Goal: Task Accomplishment & Management: Manage account settings

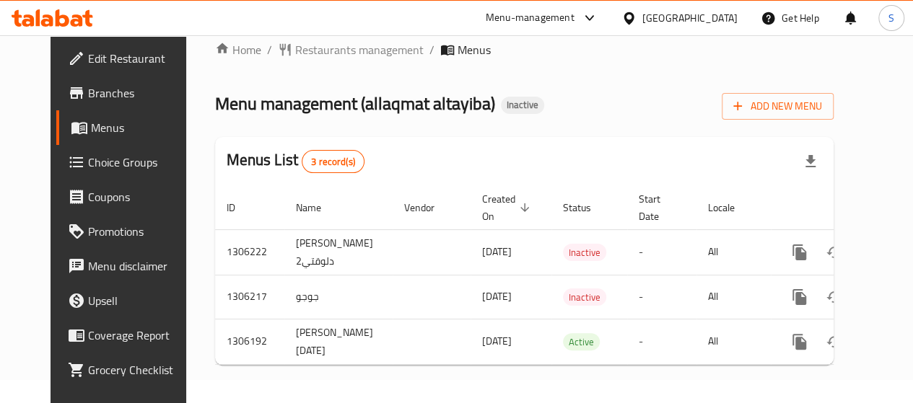
scroll to position [35, 0]
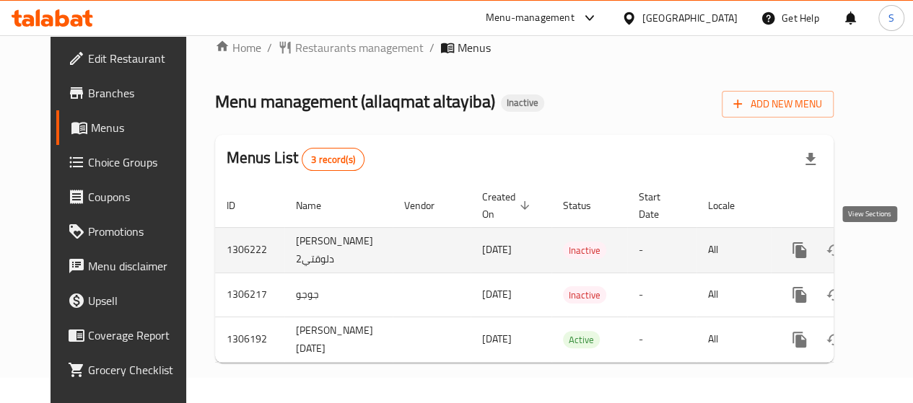
click at [895, 242] on icon "enhanced table" at bounding box center [903, 250] width 17 height 17
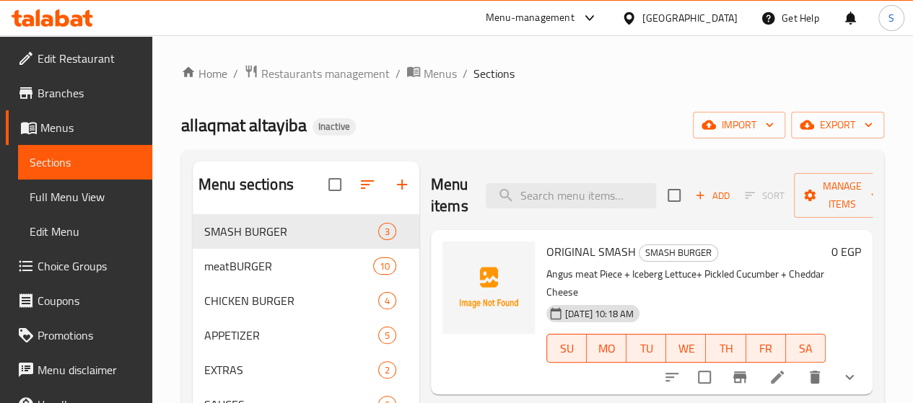
click at [69, 195] on span "Full Menu View" at bounding box center [85, 196] width 111 height 17
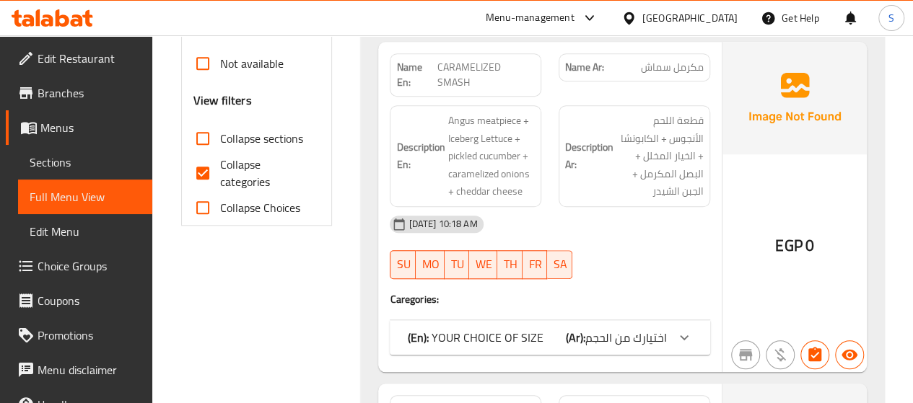
scroll to position [577, 0]
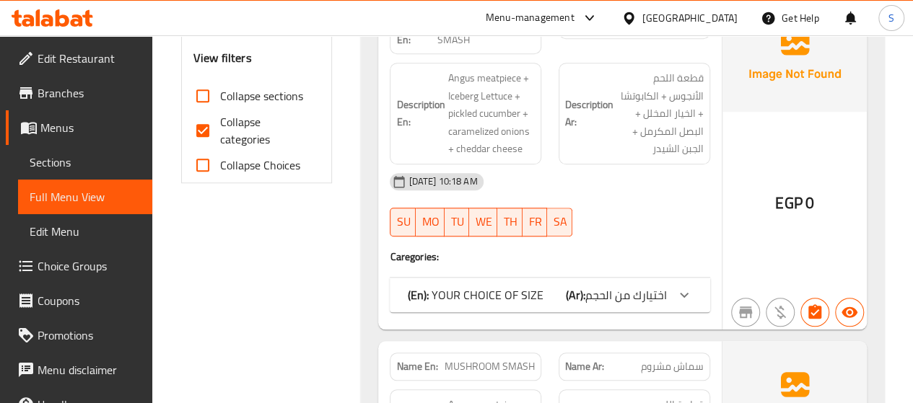
click at [201, 128] on input "Collapse categories" at bounding box center [202, 130] width 35 height 35
checkbox input "false"
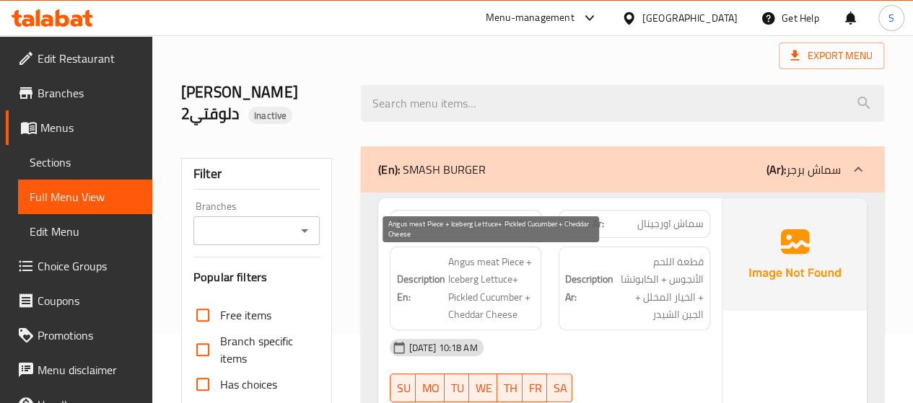
scroll to position [0, 0]
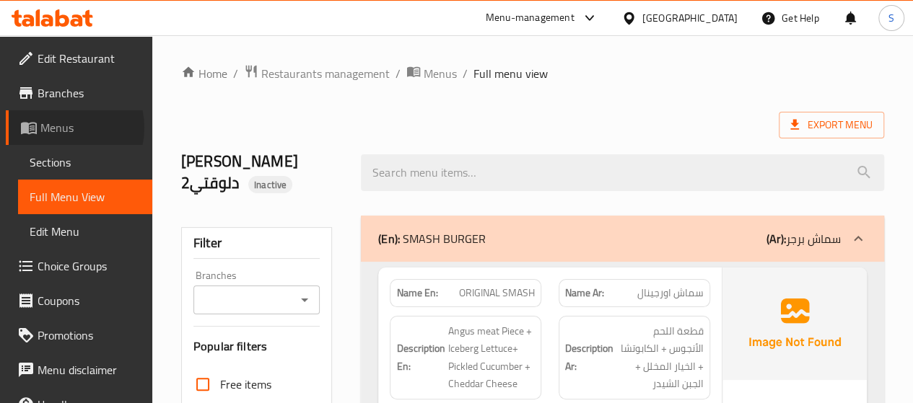
click at [61, 128] on span "Menus" at bounding box center [90, 127] width 100 height 17
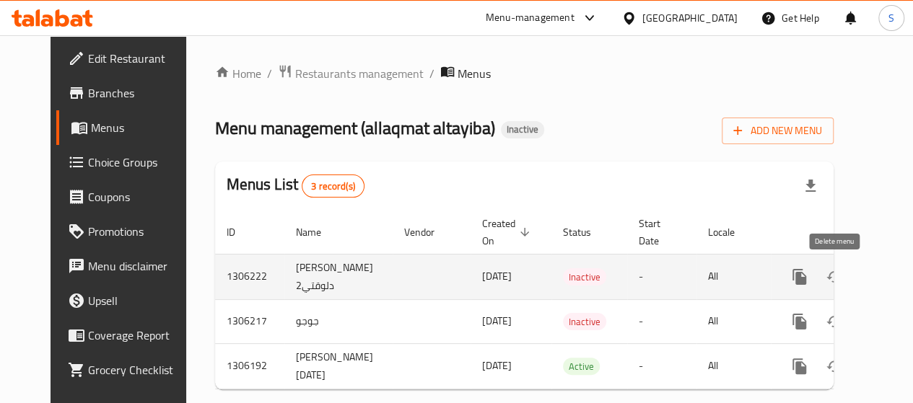
click at [860, 275] on icon "enhanced table" at bounding box center [868, 276] width 17 height 17
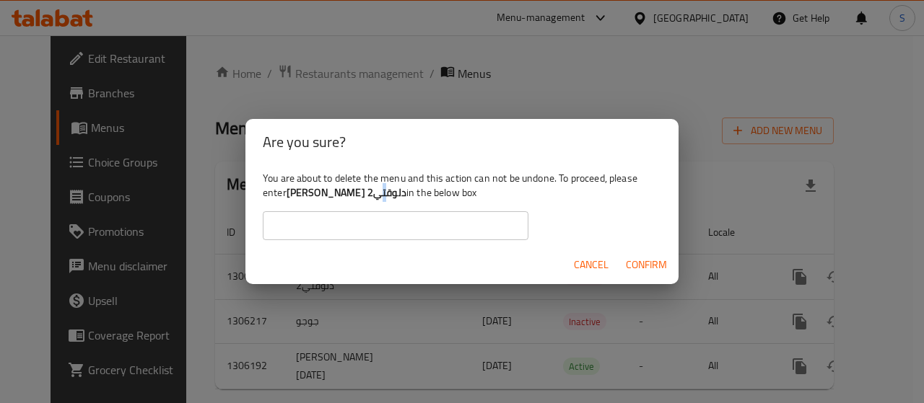
drag, startPoint x: 383, startPoint y: 196, endPoint x: 290, endPoint y: 189, distance: 92.6
click at [290, 189] on b "[PERSON_NAME] دلوقتي2" at bounding box center [347, 192] width 120 height 19
click at [357, 200] on b "[PERSON_NAME] دلوقتي2" at bounding box center [347, 192] width 120 height 19
click at [380, 191] on b "[PERSON_NAME] دلوقتي2" at bounding box center [347, 192] width 120 height 19
drag, startPoint x: 384, startPoint y: 193, endPoint x: 350, endPoint y: 195, distance: 34.0
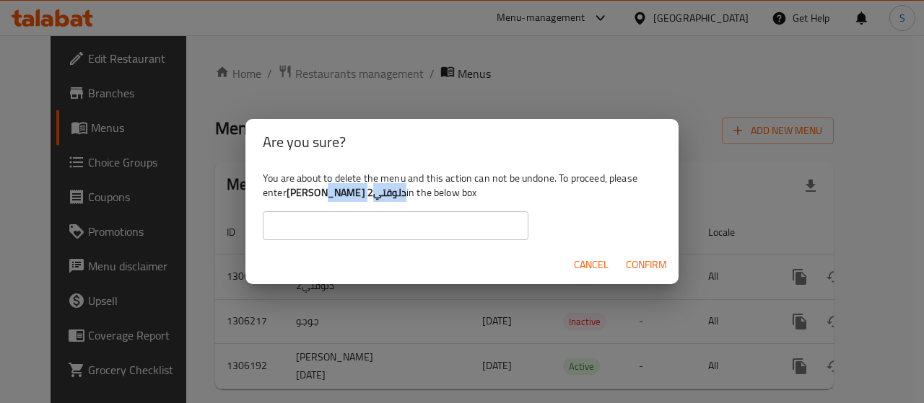
click at [350, 195] on b "[PERSON_NAME] دلوقتي2" at bounding box center [347, 192] width 120 height 19
drag, startPoint x: 292, startPoint y: 193, endPoint x: 315, endPoint y: 196, distance: 23.4
click at [315, 196] on b "[PERSON_NAME] دلوقتي2" at bounding box center [347, 192] width 120 height 19
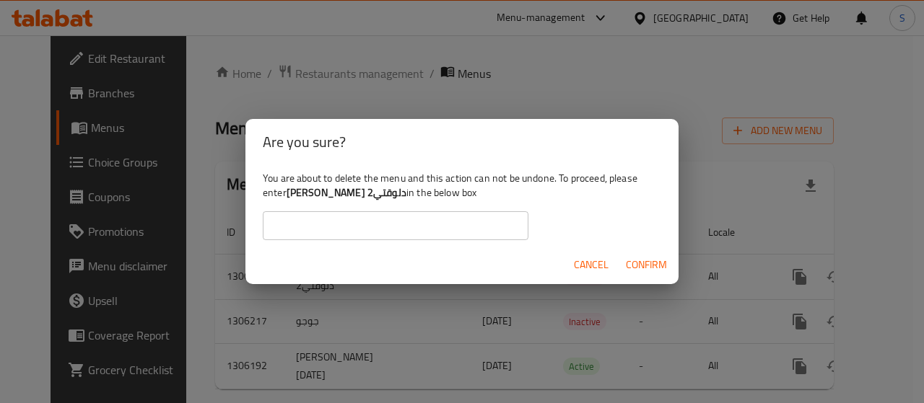
click at [287, 194] on div "You are about to delete the menu and this action can not be undone. To proceed,…" at bounding box center [461, 205] width 433 height 81
drag, startPoint x: 289, startPoint y: 191, endPoint x: 383, endPoint y: 191, distance: 93.8
click at [383, 191] on b "[PERSON_NAME] دلوقتي2" at bounding box center [347, 192] width 120 height 19
click at [303, 198] on b "[PERSON_NAME] دلوقتي2" at bounding box center [347, 192] width 120 height 19
drag, startPoint x: 384, startPoint y: 193, endPoint x: 349, endPoint y: 193, distance: 35.4
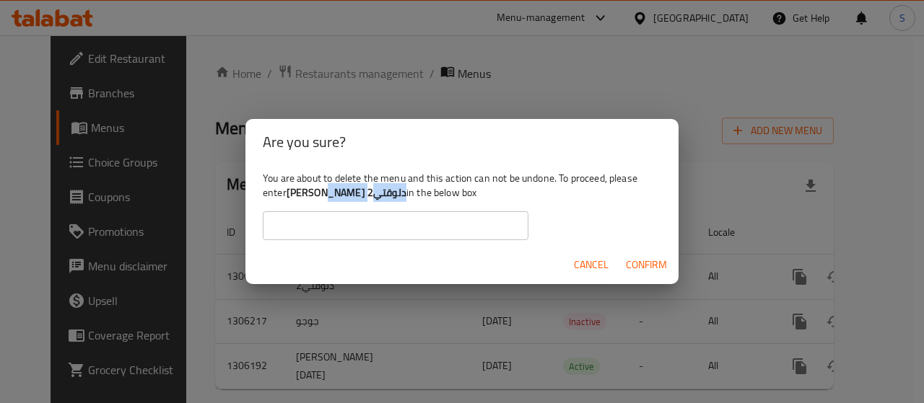
click at [349, 193] on b "[PERSON_NAME] دلوقتي2" at bounding box center [347, 192] width 120 height 19
click at [341, 194] on b "[PERSON_NAME] دلوقتي2" at bounding box center [347, 192] width 120 height 19
drag, startPoint x: 413, startPoint y: 191, endPoint x: 244, endPoint y: 193, distance: 168.9
click at [244, 193] on div "Are you sure? You are about to delete the menu and this action can not be undon…" at bounding box center [462, 201] width 924 height 403
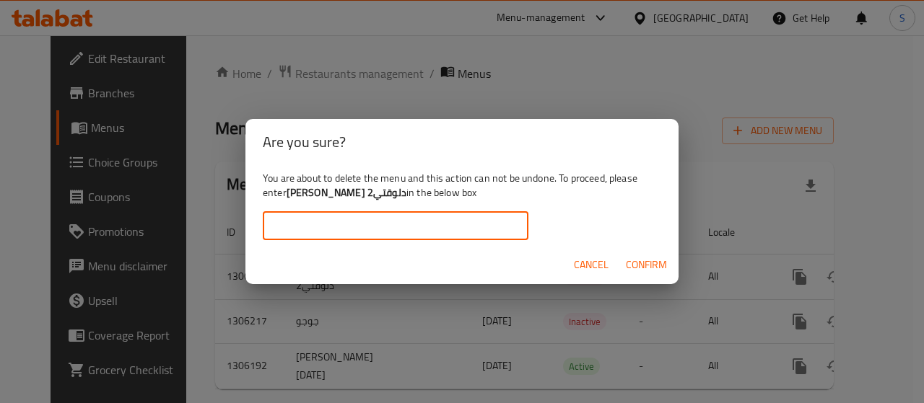
click at [341, 222] on input "text" at bounding box center [396, 225] width 266 height 29
paste input "enter [PERSON_NAME] دلوقتي2 in the"
drag, startPoint x: 411, startPoint y: 229, endPoint x: 468, endPoint y: 229, distance: 57.0
click at [468, 229] on input "enter [PERSON_NAME] دلوقتي2 in the" at bounding box center [396, 225] width 266 height 29
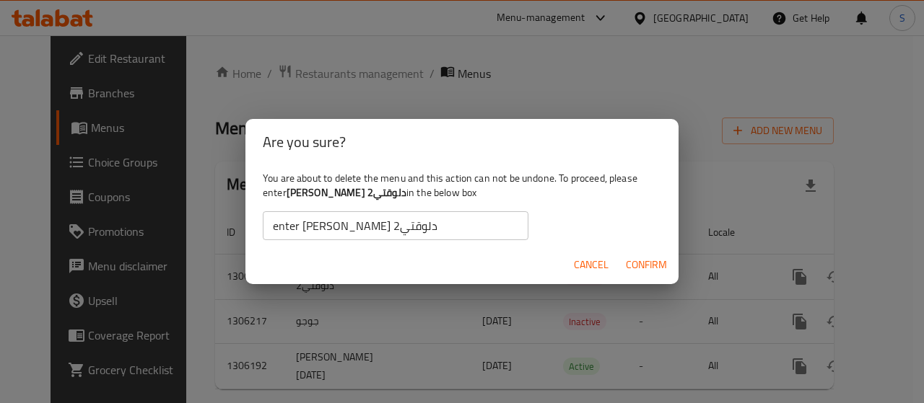
click at [262, 220] on div "You are about to delete the menu and this action can not be undone. To proceed,…" at bounding box center [461, 205] width 433 height 81
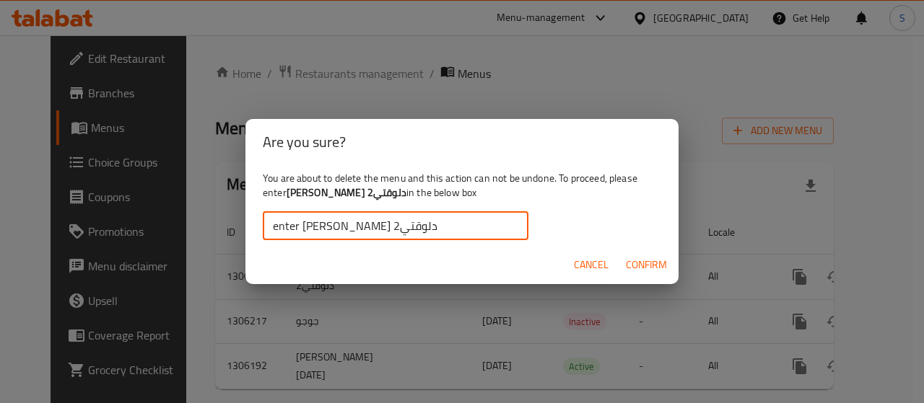
drag, startPoint x: 268, startPoint y: 227, endPoint x: 299, endPoint y: 226, distance: 30.3
click at [299, 226] on input "enter [PERSON_NAME] دلوقتي2" at bounding box center [396, 225] width 266 height 29
type input "[PERSON_NAME] دلوقتي2"
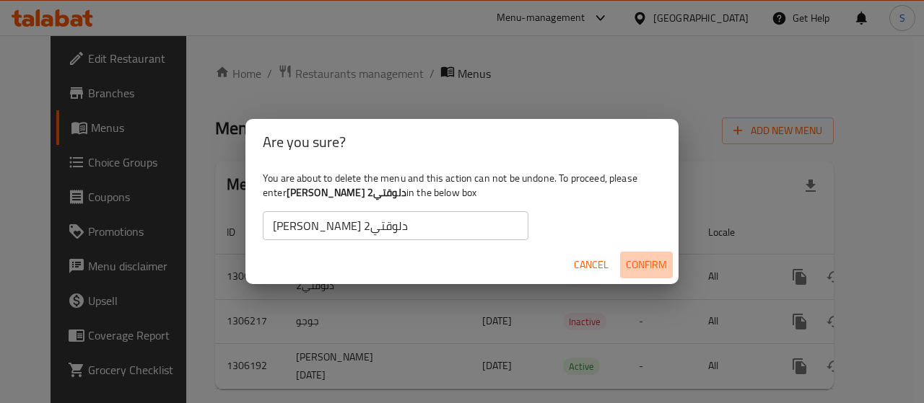
click at [644, 270] on span "Confirm" at bounding box center [646, 265] width 41 height 18
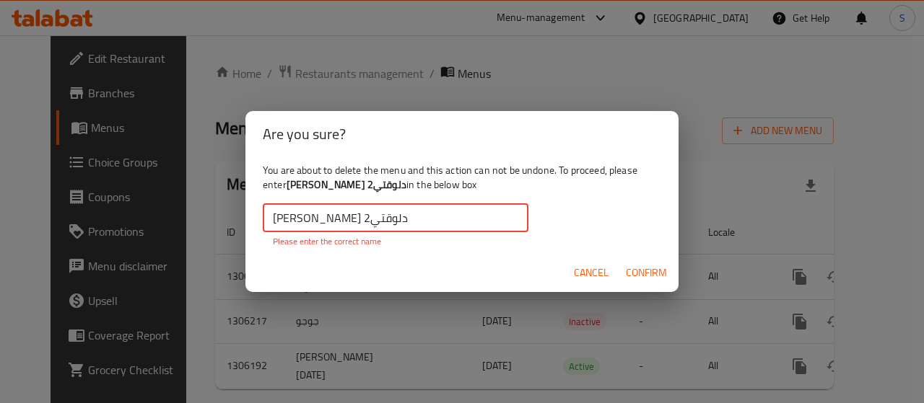
click at [408, 219] on input "[PERSON_NAME] دلوقتي2" at bounding box center [396, 218] width 266 height 29
click at [323, 220] on input "[PERSON_NAME] دلوقتي2" at bounding box center [396, 218] width 266 height 29
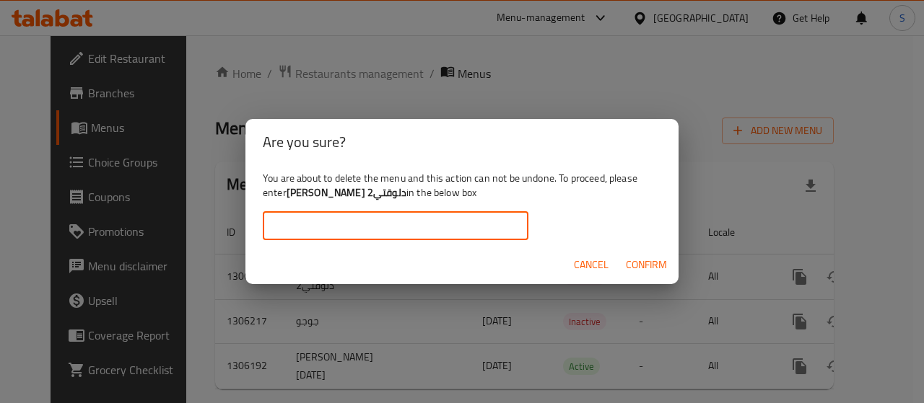
click at [310, 221] on input "text" at bounding box center [396, 225] width 266 height 29
click at [310, 227] on input "text" at bounding box center [396, 225] width 266 height 29
click at [276, 235] on input "text" at bounding box center [396, 225] width 266 height 29
click at [286, 226] on input "text" at bounding box center [396, 225] width 266 height 29
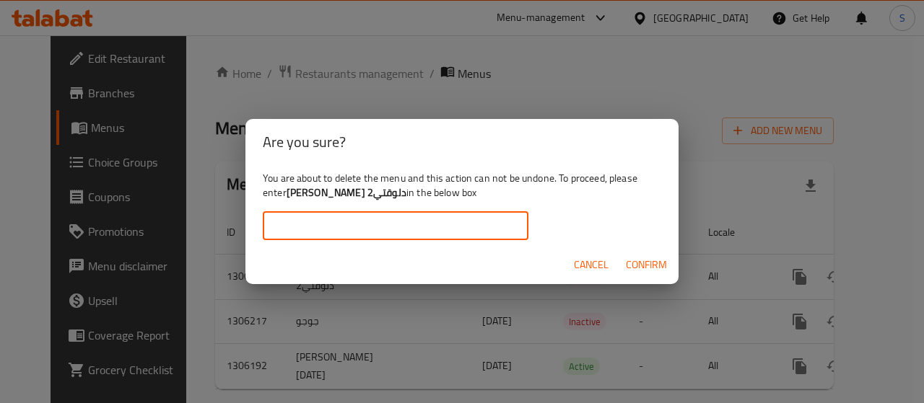
click at [427, 213] on input "text" at bounding box center [396, 225] width 266 height 29
click at [580, 187] on div "You are about to delete the menu and this action can not be undone. To proceed,…" at bounding box center [461, 205] width 433 height 81
drag, startPoint x: 458, startPoint y: 216, endPoint x: 448, endPoint y: 222, distance: 11.0
click at [457, 216] on input "text" at bounding box center [396, 225] width 266 height 29
paste input "[PERSON_NAME] دلوقتي2"
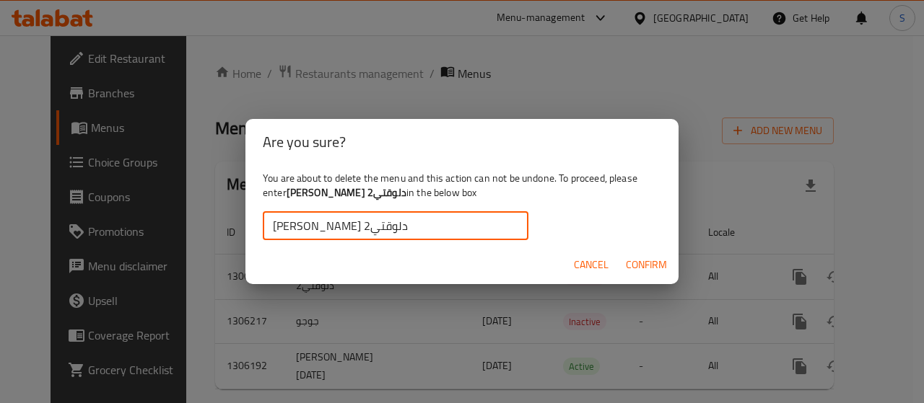
type input "[PERSON_NAME] دلوقتي2"
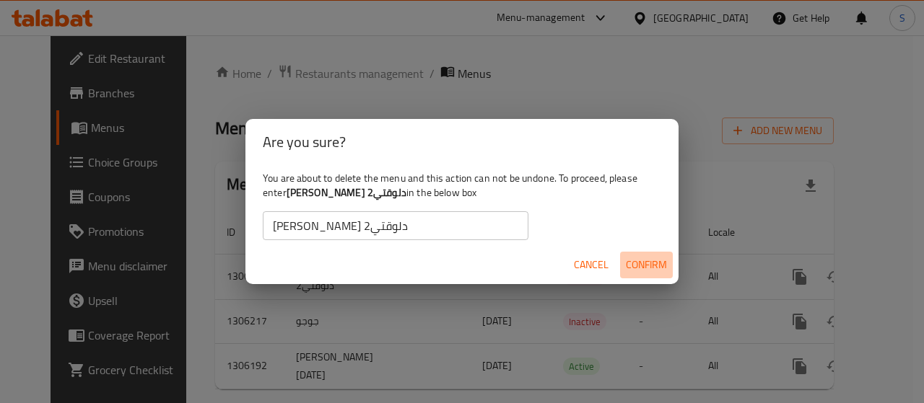
click at [641, 265] on span "Confirm" at bounding box center [646, 265] width 41 height 18
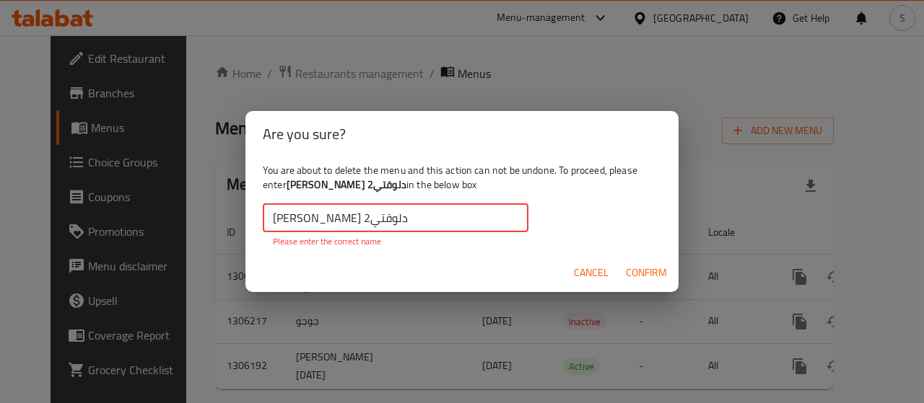
drag, startPoint x: 274, startPoint y: 222, endPoint x: 252, endPoint y: 224, distance: 22.6
click at [252, 224] on div "You are about to delete the menu and this action can not be undone. To proceed,…" at bounding box center [461, 205] width 433 height 97
click at [387, 213] on input "[PERSON_NAME] دلوقتي2" at bounding box center [396, 218] width 266 height 29
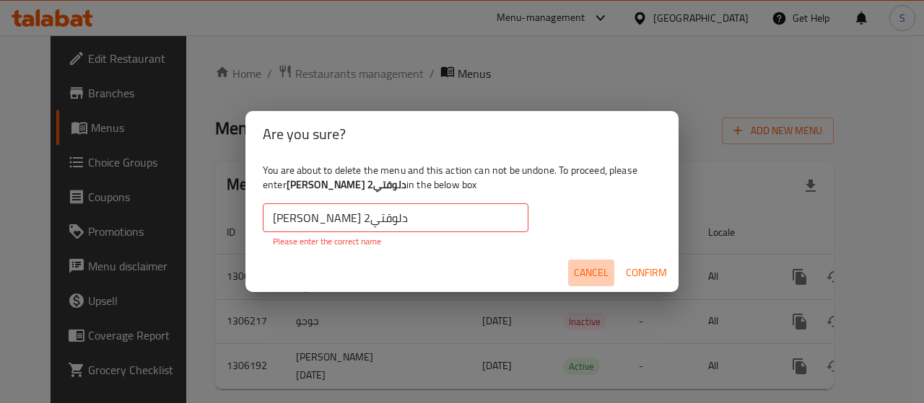
click at [579, 269] on span "Cancel" at bounding box center [591, 273] width 35 height 18
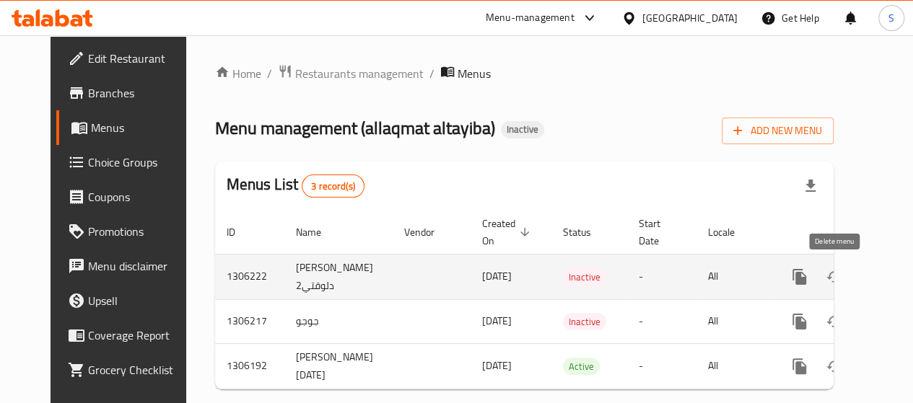
click at [852, 276] on button "enhanced table" at bounding box center [869, 277] width 35 height 35
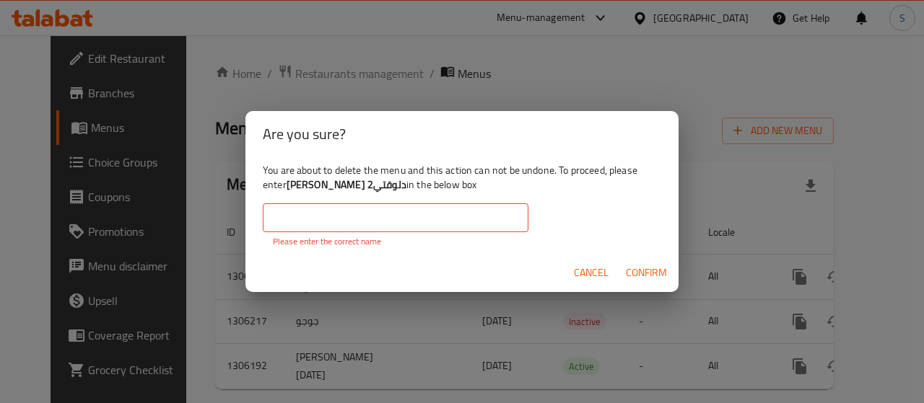
click at [384, 222] on input "text" at bounding box center [396, 218] width 266 height 29
click at [383, 185] on b "[PERSON_NAME] دلوقتي2" at bounding box center [347, 184] width 120 height 19
drag, startPoint x: 382, startPoint y: 184, endPoint x: 305, endPoint y: 190, distance: 77.4
click at [305, 190] on b "[PERSON_NAME] دلوقتي2" at bounding box center [347, 184] width 120 height 19
click at [335, 201] on div "You are about to delete the menu and this action can not be undone. To proceed,…" at bounding box center [461, 205] width 433 height 97
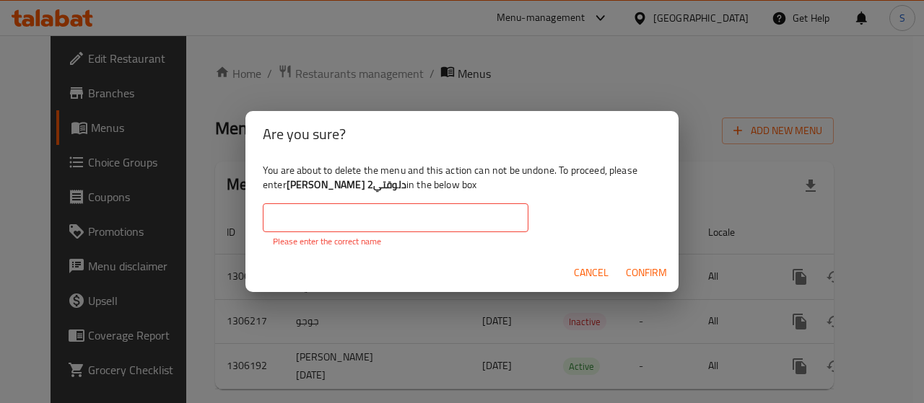
click at [315, 214] on input "text" at bounding box center [396, 218] width 266 height 29
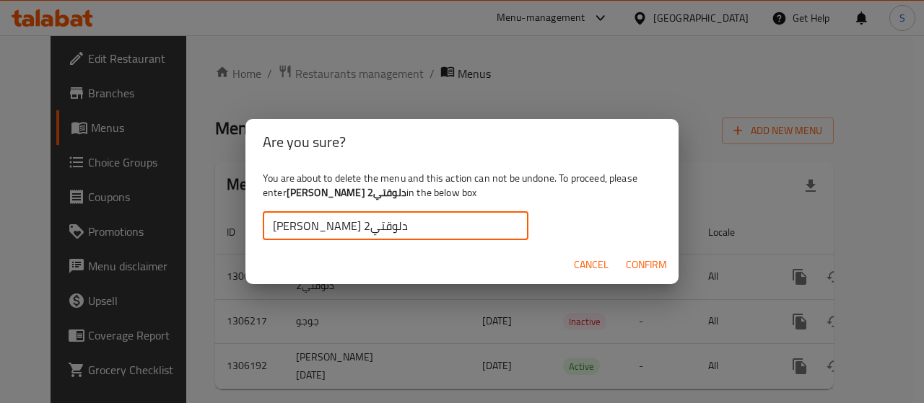
type input "[PERSON_NAME] دلوقتي2"
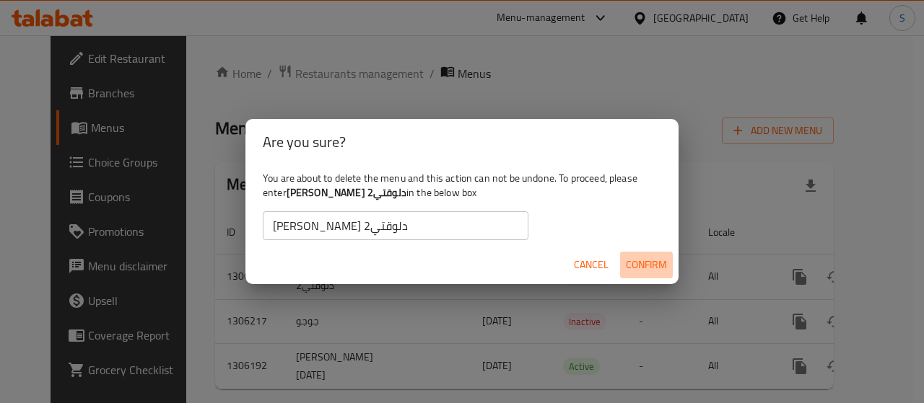
click at [634, 266] on span "Confirm" at bounding box center [646, 265] width 41 height 18
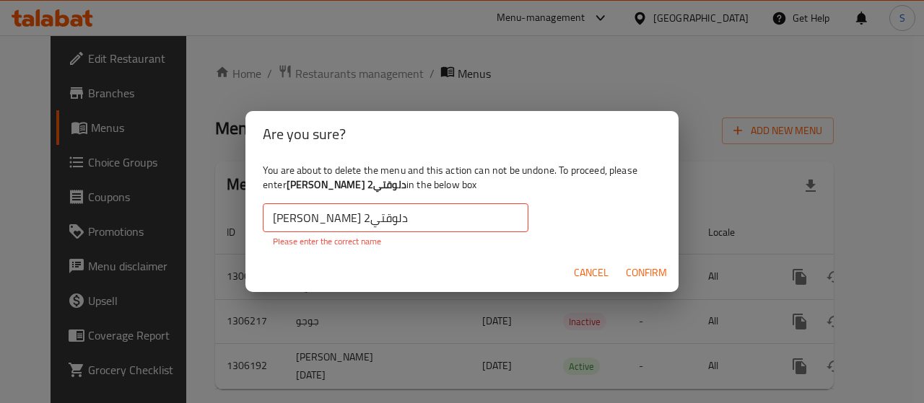
click at [403, 213] on input "[PERSON_NAME] دلوقتي2" at bounding box center [396, 218] width 266 height 29
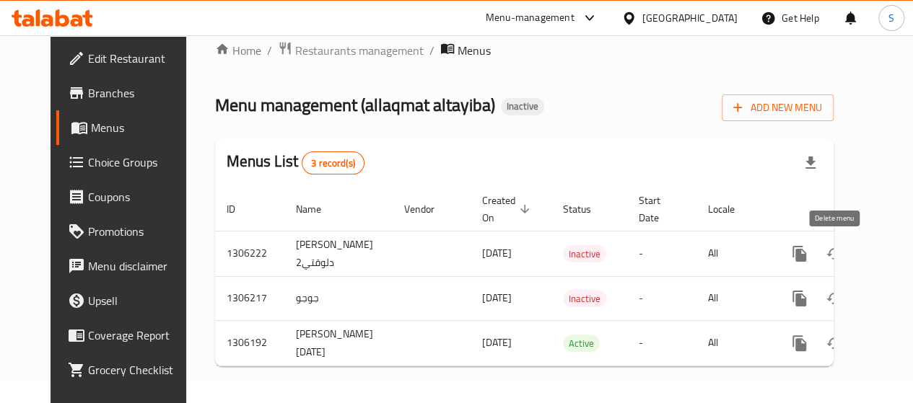
scroll to position [36, 0]
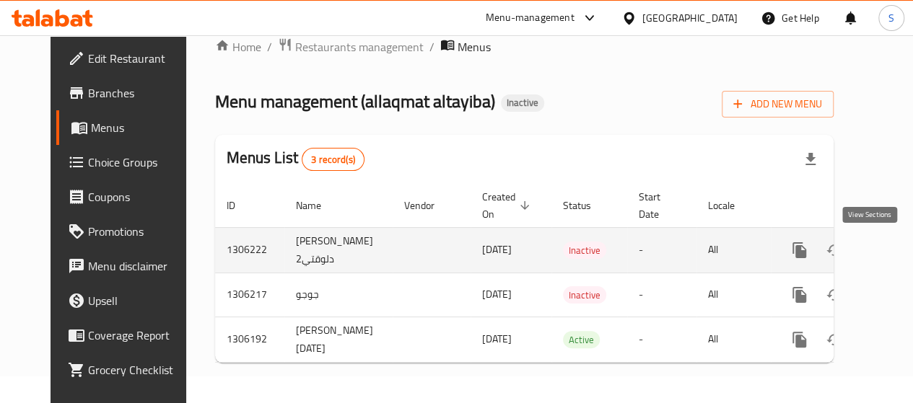
click at [895, 243] on icon "enhanced table" at bounding box center [903, 250] width 17 height 17
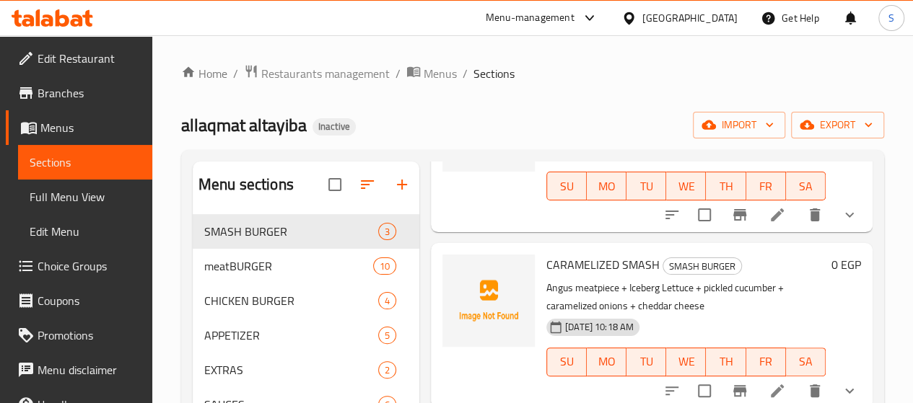
scroll to position [163, 0]
click at [78, 116] on link "Menus" at bounding box center [79, 127] width 147 height 35
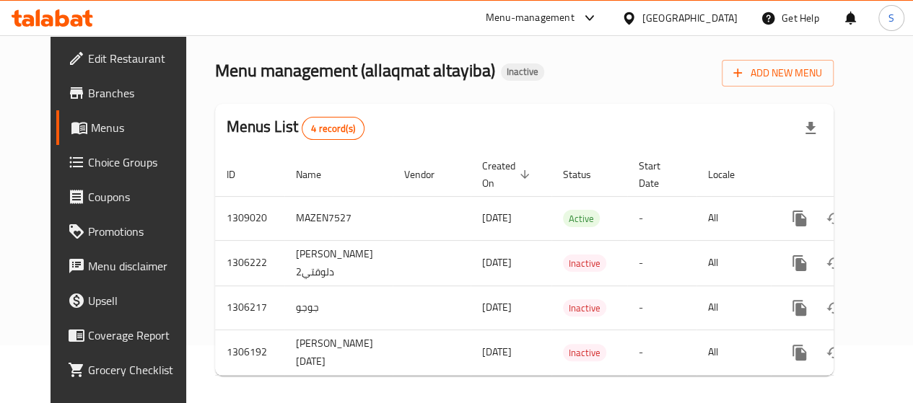
scroll to position [80, 0]
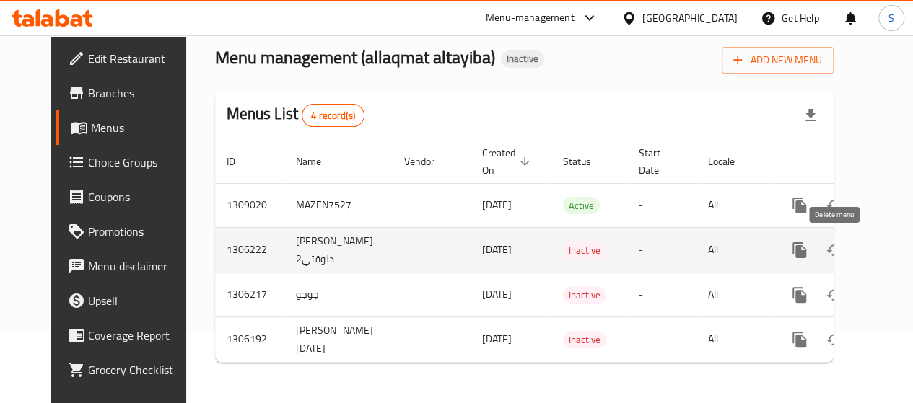
click at [860, 248] on icon "enhanced table" at bounding box center [868, 250] width 17 height 17
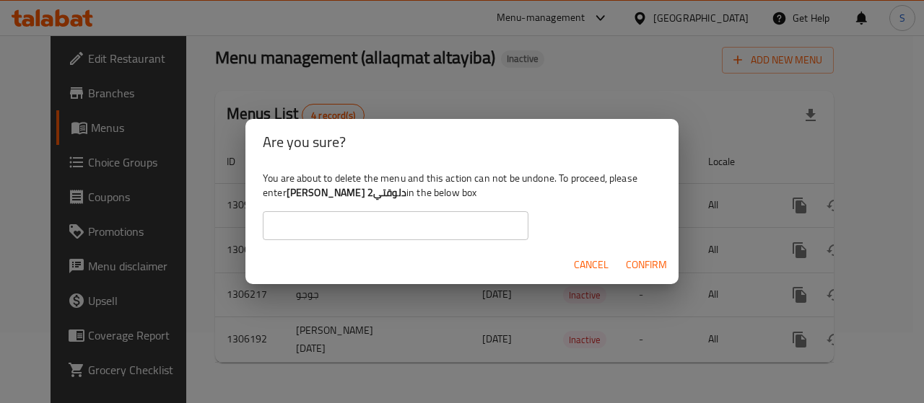
click at [346, 228] on input "text" at bounding box center [396, 225] width 266 height 29
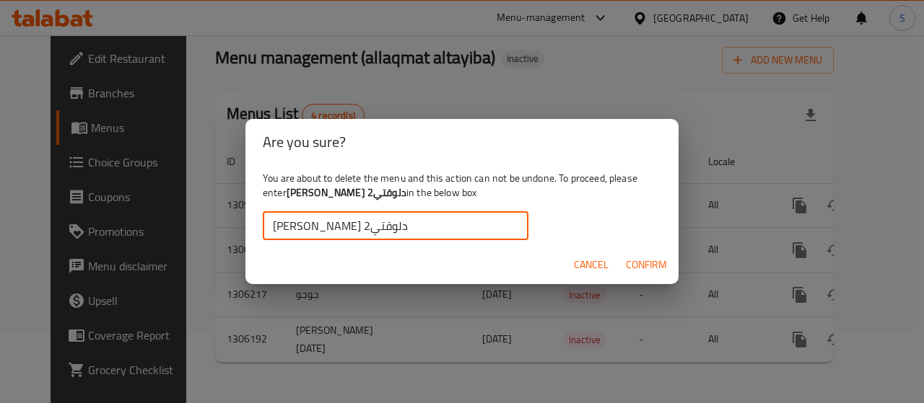
click at [637, 268] on span "Confirm" at bounding box center [646, 265] width 41 height 18
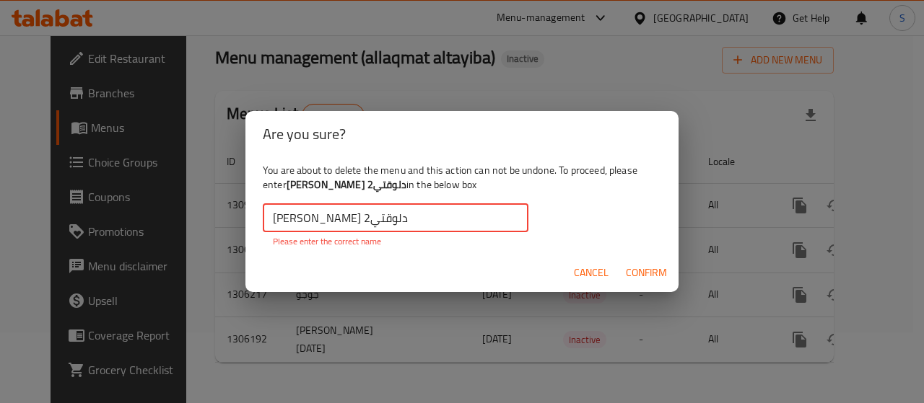
click at [412, 221] on input "[PERSON_NAME] دلوقتي2" at bounding box center [396, 218] width 266 height 29
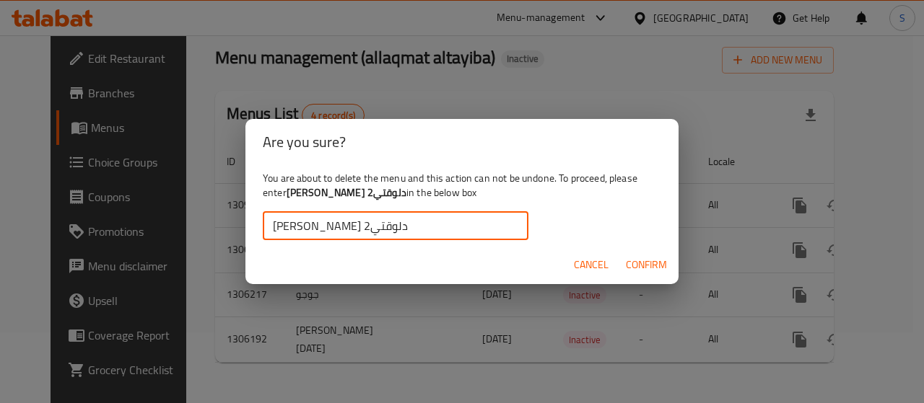
type input "[PERSON_NAME] دلوقتي2"
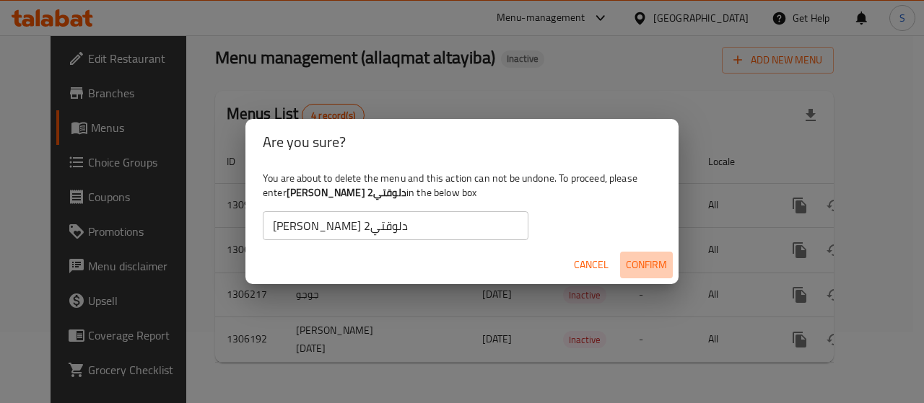
click at [659, 264] on span "Confirm" at bounding box center [646, 265] width 41 height 18
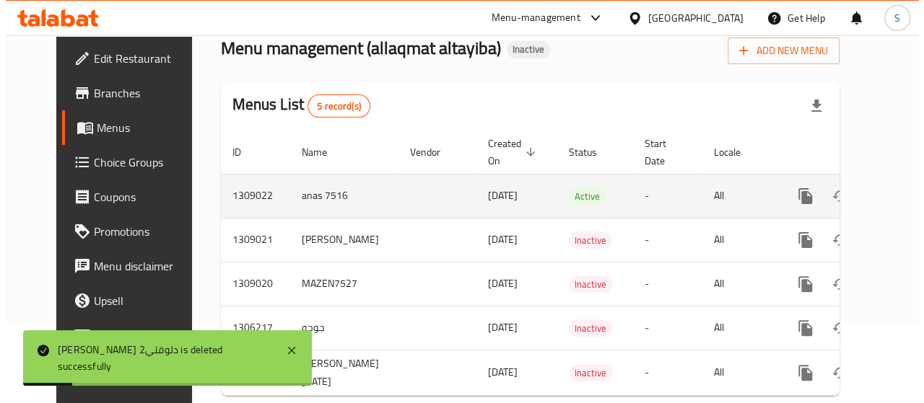
scroll to position [123, 0]
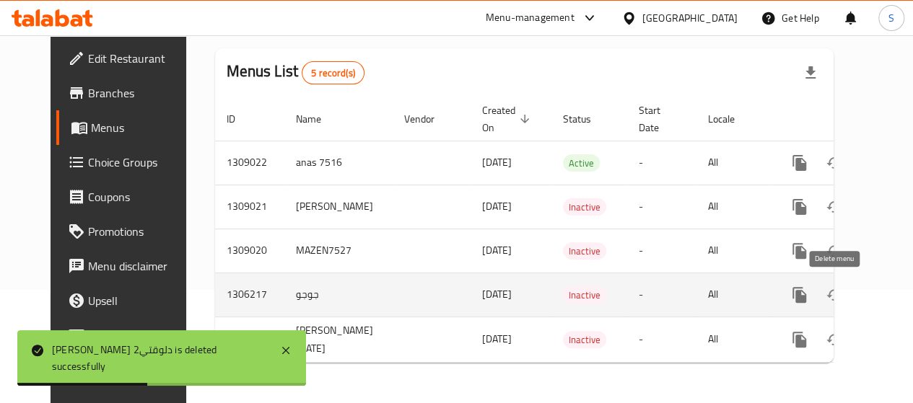
click at [864, 289] on icon "enhanced table" at bounding box center [869, 295] width 10 height 13
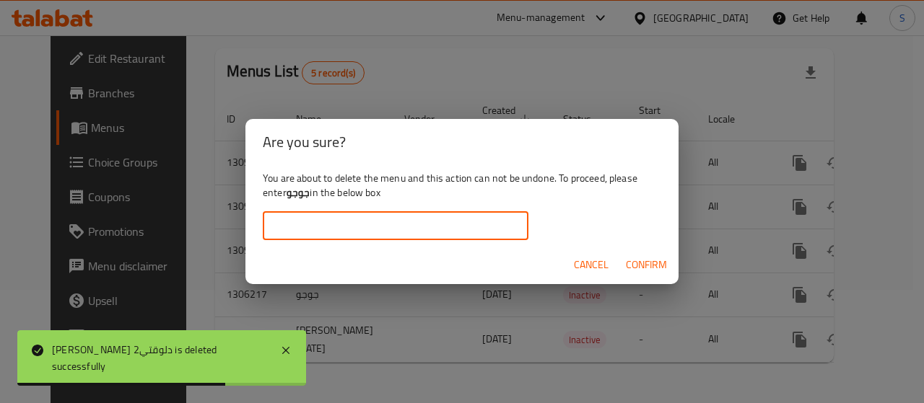
click at [384, 230] on input "text" at bounding box center [396, 225] width 266 height 29
type input "["
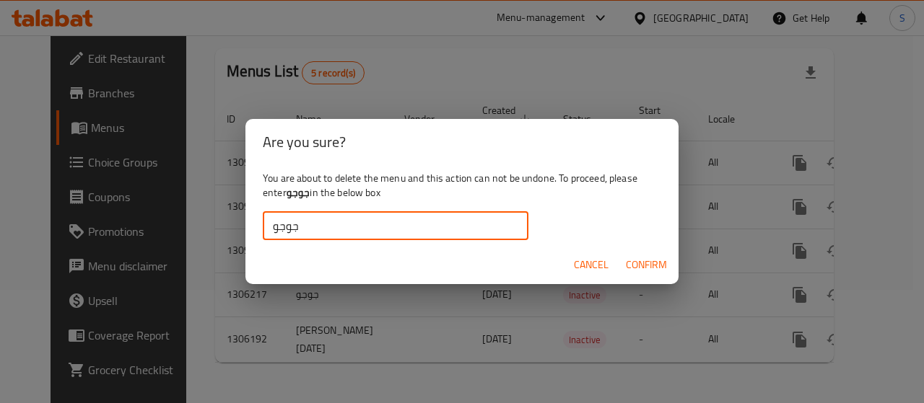
type input "جوجو"
click at [658, 266] on span "Confirm" at bounding box center [646, 265] width 41 height 18
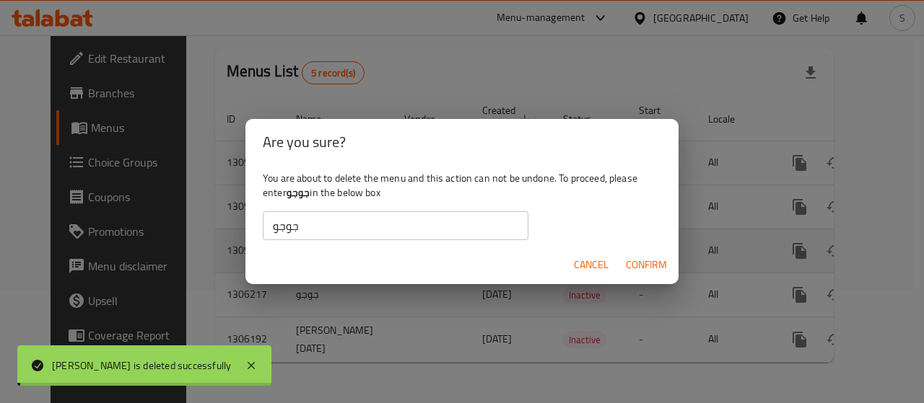
scroll to position [79, 0]
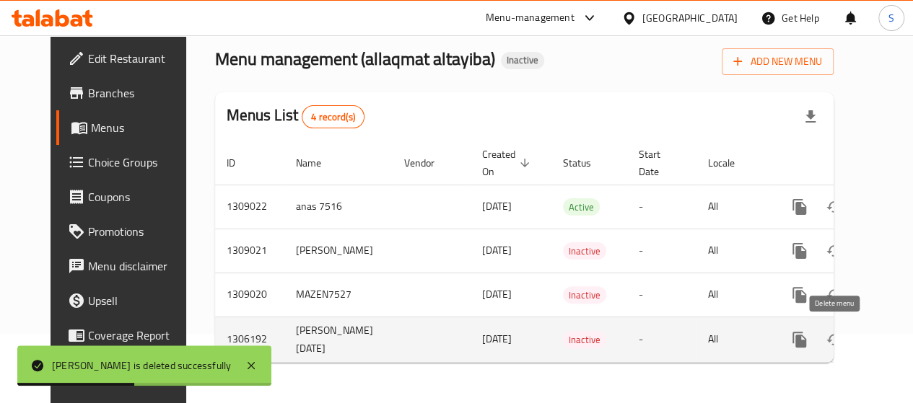
click at [864, 335] on icon "enhanced table" at bounding box center [869, 339] width 10 height 13
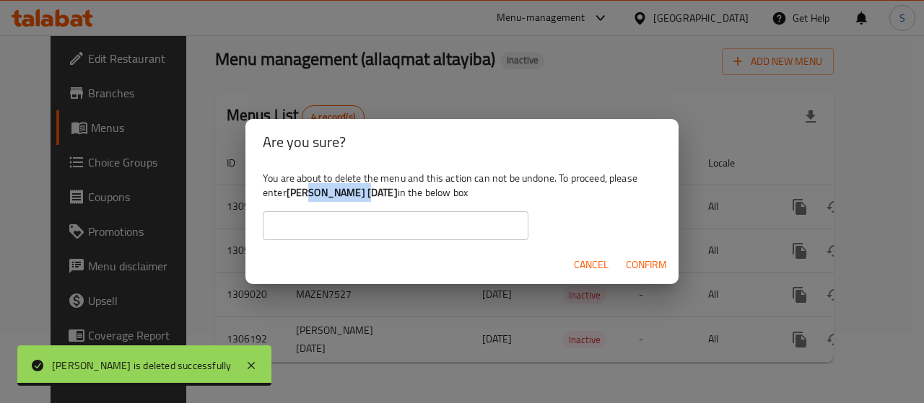
drag, startPoint x: 368, startPoint y: 193, endPoint x: 312, endPoint y: 198, distance: 56.6
click at [312, 198] on b "[PERSON_NAME] [DATE]" at bounding box center [342, 192] width 111 height 19
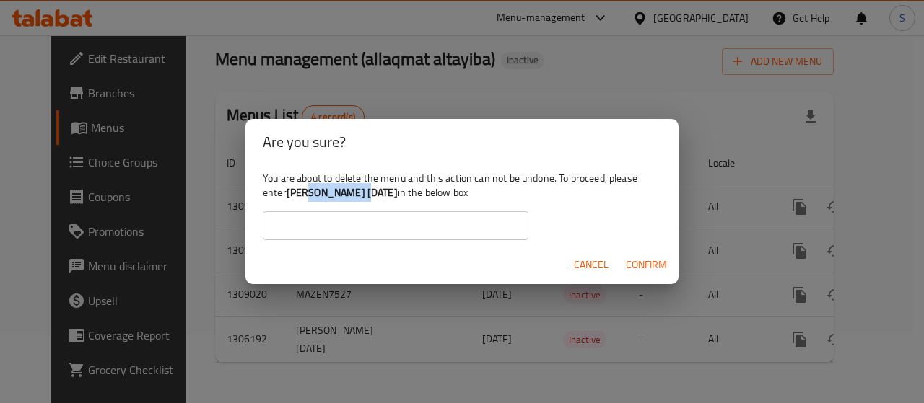
drag, startPoint x: 352, startPoint y: 196, endPoint x: 364, endPoint y: 193, distance: 12.6
click at [353, 196] on b "[PERSON_NAME] [DATE]" at bounding box center [342, 192] width 111 height 19
drag, startPoint x: 370, startPoint y: 193, endPoint x: 287, endPoint y: 193, distance: 82.3
click at [287, 193] on div "You are about to delete the menu and this action can not be undone. To proceed,…" at bounding box center [461, 205] width 433 height 81
copy b "[PERSON_NAME] [DATE]"
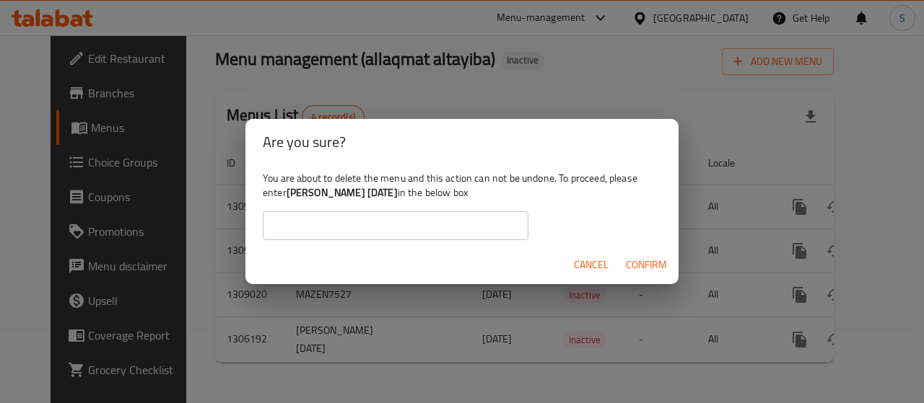
click at [325, 229] on input "text" at bounding box center [396, 225] width 266 height 29
paste input "[PERSON_NAME] [DATE]"
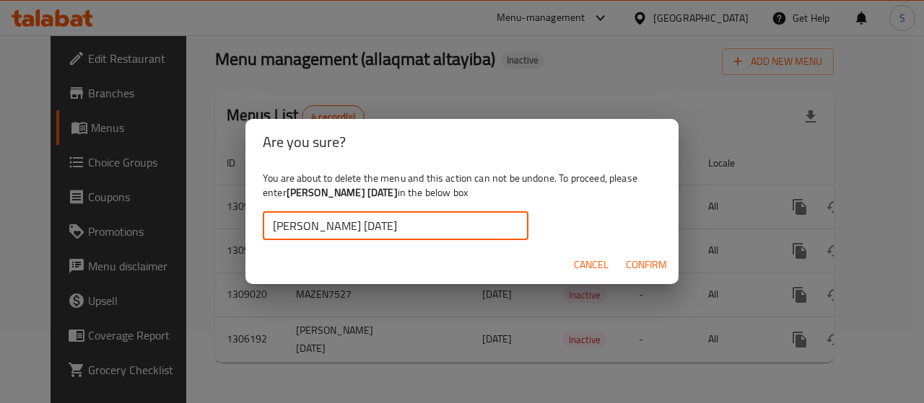
type input "[PERSON_NAME] [DATE]"
click at [629, 259] on span "Confirm" at bounding box center [646, 265] width 41 height 18
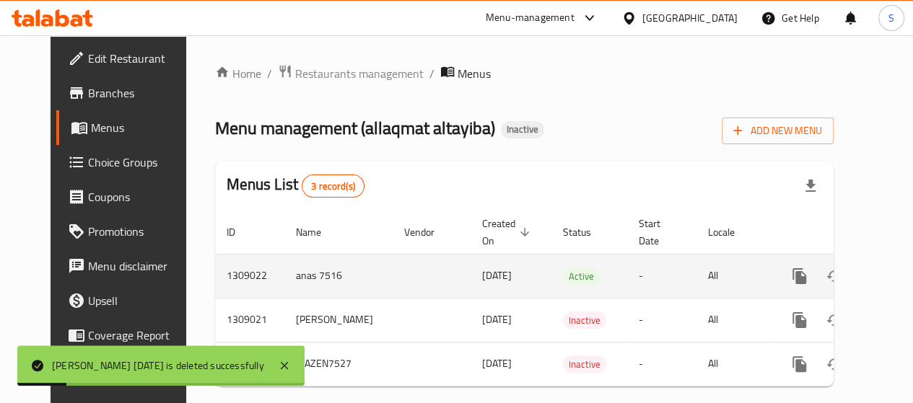
scroll to position [33, 0]
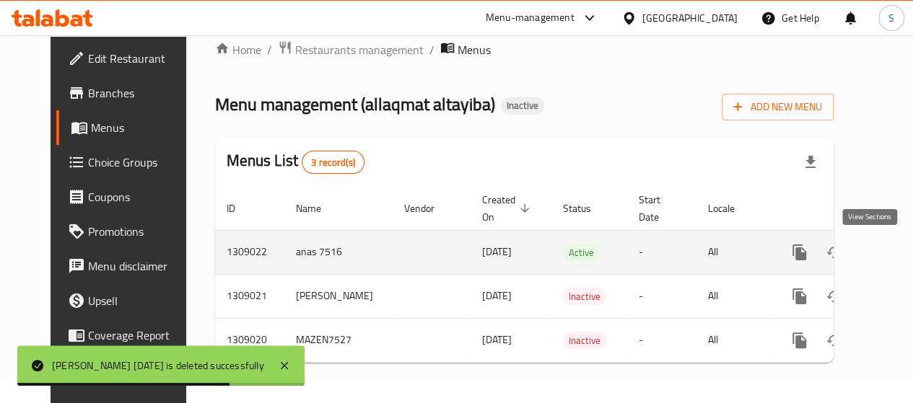
click at [895, 244] on icon "enhanced table" at bounding box center [903, 252] width 17 height 17
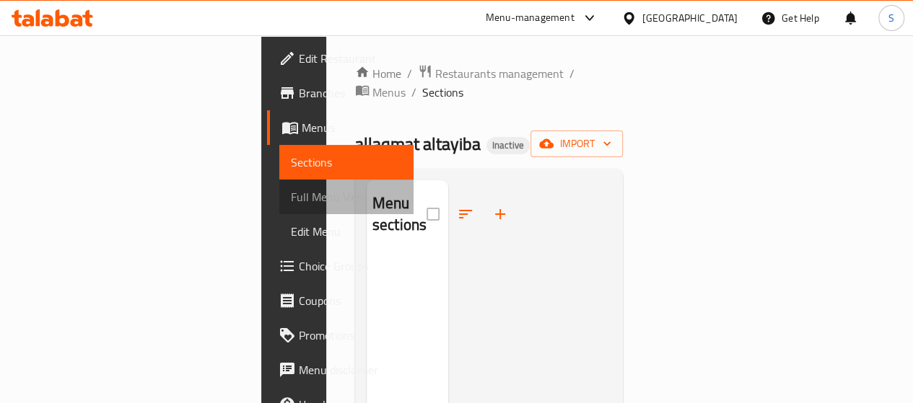
click at [291, 195] on span "Full Menu View" at bounding box center [346, 196] width 111 height 17
